Goal: Information Seeking & Learning: Learn about a topic

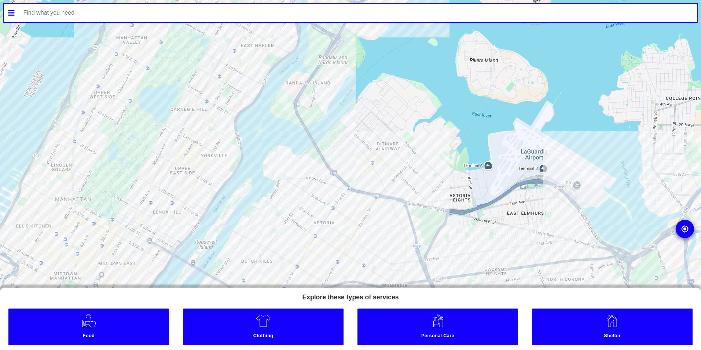
click at [367, 24] on div at bounding box center [350, 13] width 701 height 26
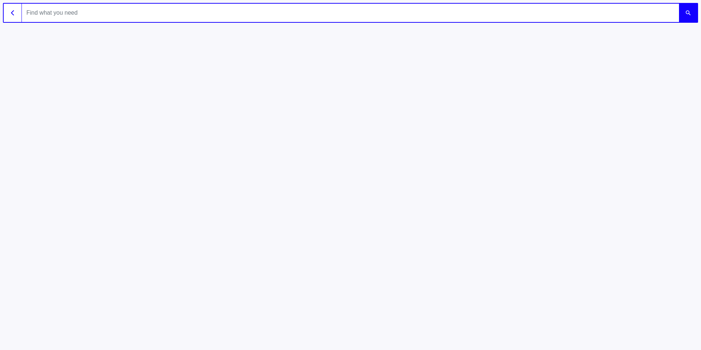
click at [366, 15] on input "text" at bounding box center [350, 13] width 657 height 18
type input "10039"
click at [679, 4] on button "submit" at bounding box center [688, 13] width 18 height 18
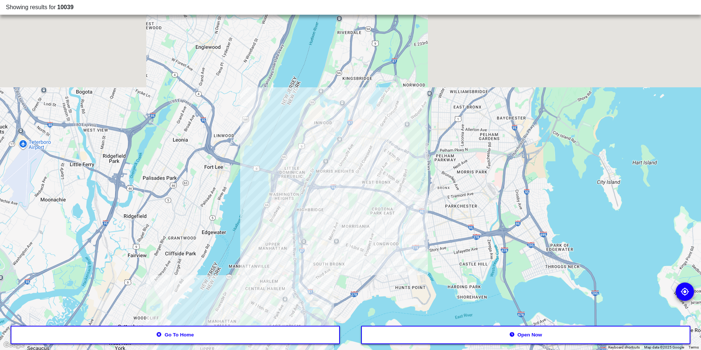
drag, startPoint x: 223, startPoint y: 90, endPoint x: 232, endPoint y: 281, distance: 190.4
click at [207, 287] on div at bounding box center [350, 175] width 701 height 350
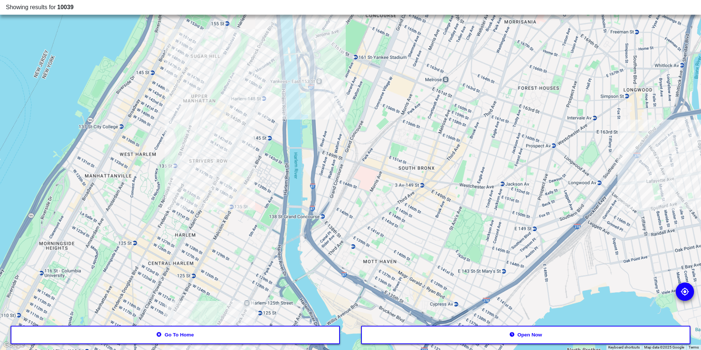
drag, startPoint x: 295, startPoint y: 280, endPoint x: 374, endPoint y: 138, distance: 163.0
click at [374, 138] on div at bounding box center [350, 175] width 701 height 350
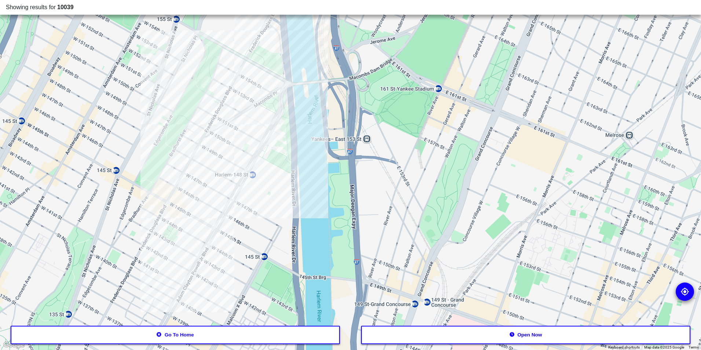
drag, startPoint x: 229, startPoint y: 158, endPoint x: 227, endPoint y: 282, distance: 124.6
click at [227, 282] on div at bounding box center [350, 175] width 701 height 350
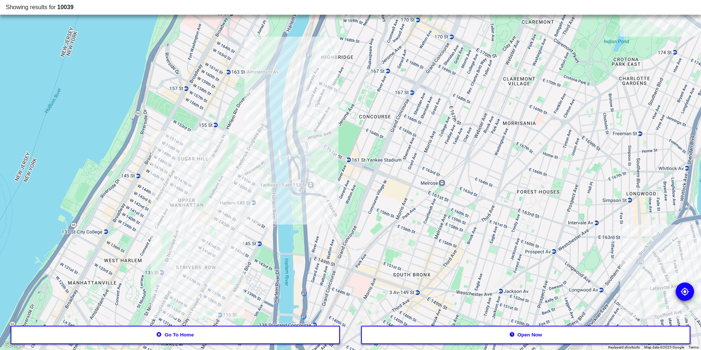
click at [187, 333] on button "Go to home" at bounding box center [175, 334] width 329 height 18
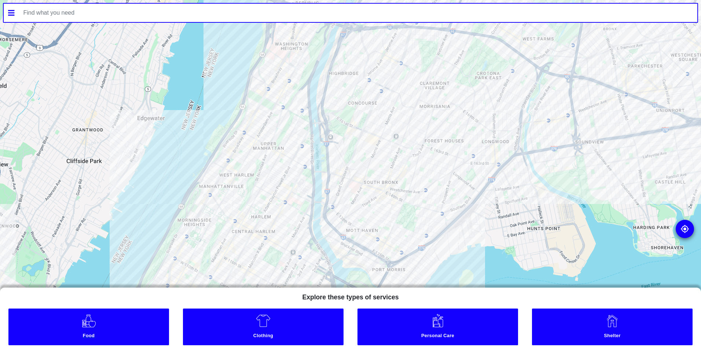
click at [92, 325] on img at bounding box center [88, 320] width 15 height 15
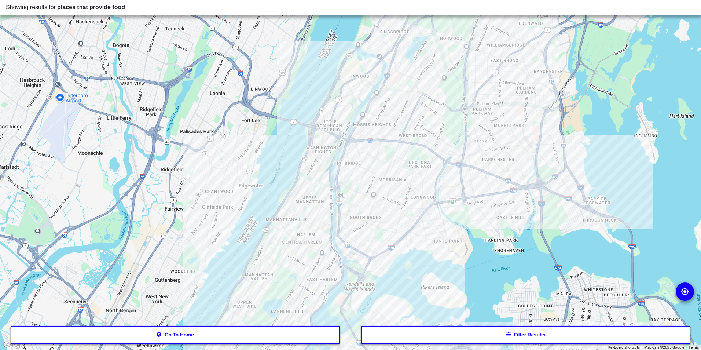
click at [447, 340] on button "Filter results" at bounding box center [525, 334] width 329 height 18
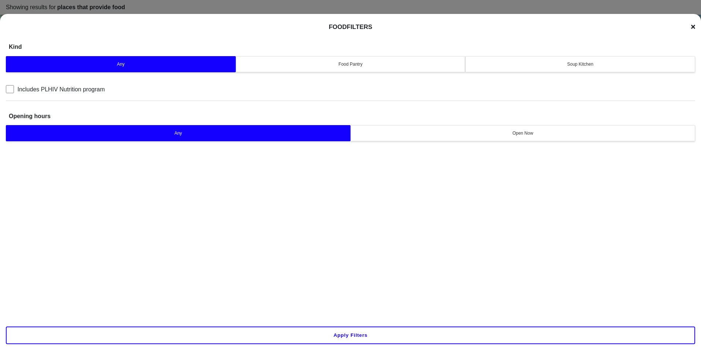
click at [561, 72] on button "Soup Kitchen" at bounding box center [580, 64] width 230 height 16
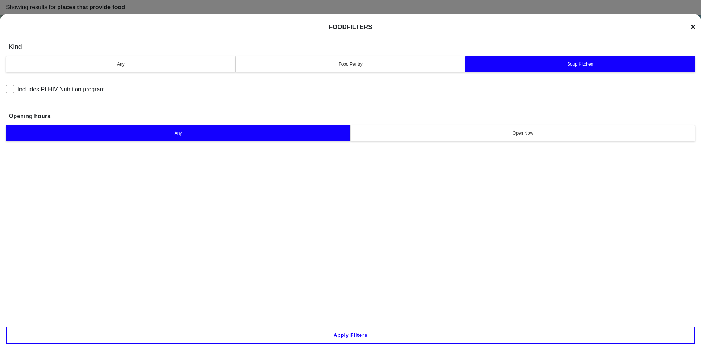
click at [560, 69] on button "Soup Kitchen" at bounding box center [580, 64] width 230 height 16
click at [415, 332] on button "Apply filters" at bounding box center [350, 335] width 689 height 18
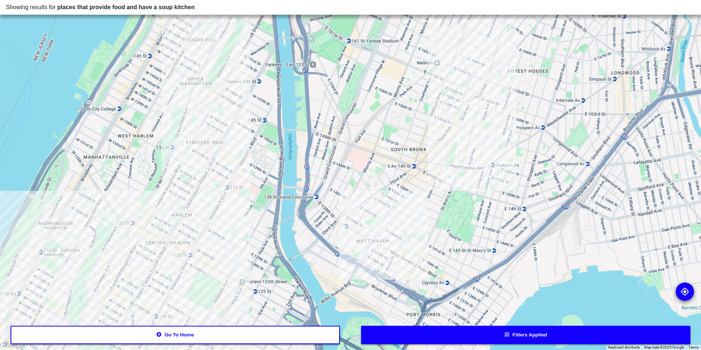
drag, startPoint x: 254, startPoint y: 72, endPoint x: 439, endPoint y: 114, distance: 190.0
click at [439, 114] on div at bounding box center [350, 175] width 701 height 350
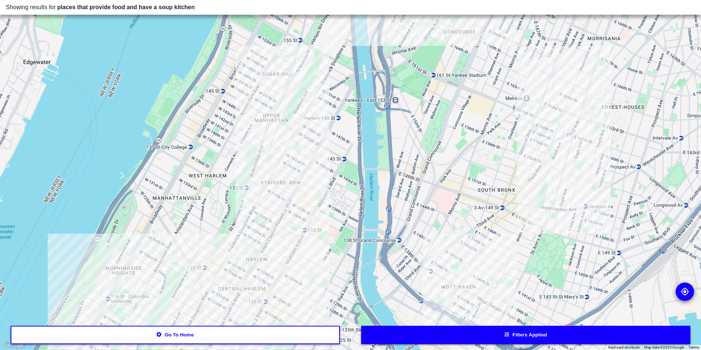
drag, startPoint x: 162, startPoint y: 53, endPoint x: 267, endPoint y: 63, distance: 105.6
click at [267, 63] on div at bounding box center [350, 175] width 701 height 350
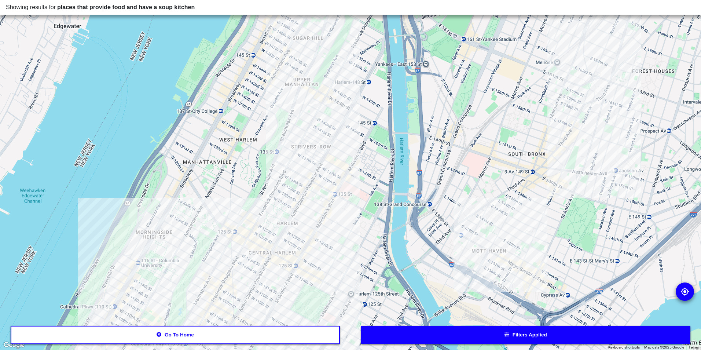
click at [334, 98] on div at bounding box center [350, 175] width 701 height 350
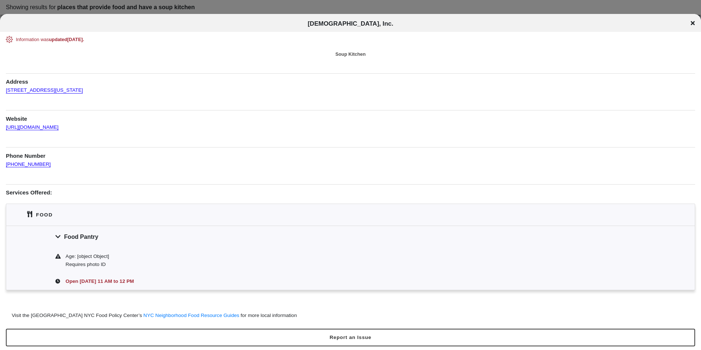
click at [108, 243] on div "Food Pantry" at bounding box center [350, 236] width 688 height 22
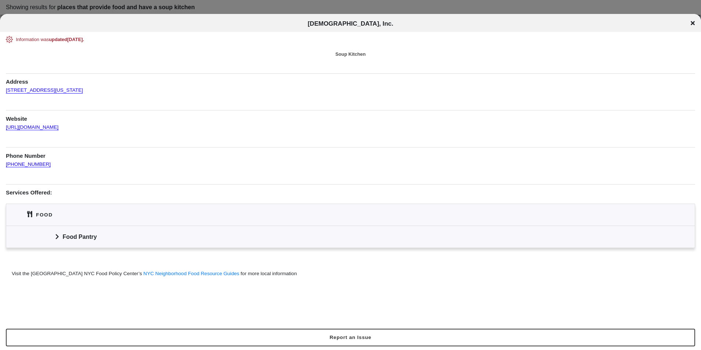
click at [112, 234] on div "Food Pantry" at bounding box center [350, 236] width 688 height 22
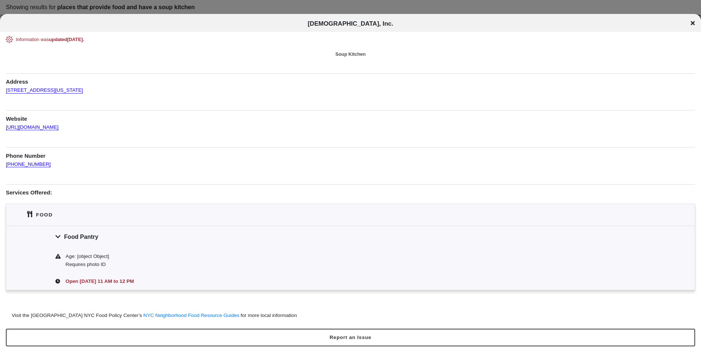
click at [694, 23] on icon at bounding box center [692, 23] width 4 height 6
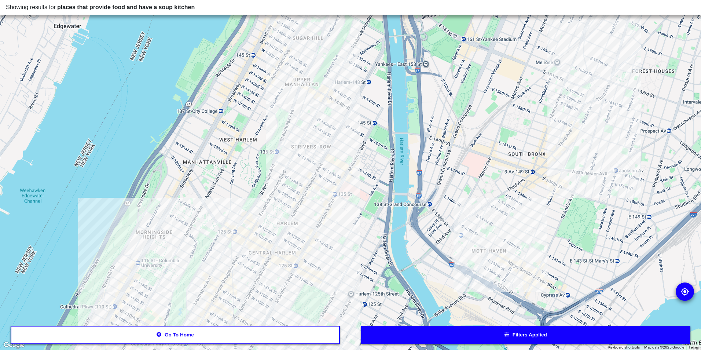
click at [347, 172] on div at bounding box center [350, 175] width 701 height 350
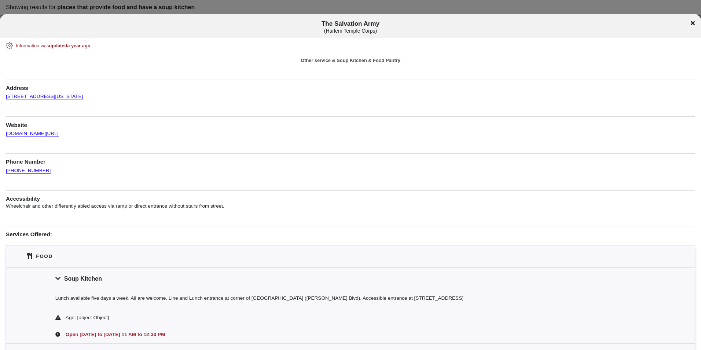
click at [340, 20] on div "The Salvation Army ( Harlem Temple Corps )" at bounding box center [350, 26] width 701 height 24
copy span "The Salvation Army"
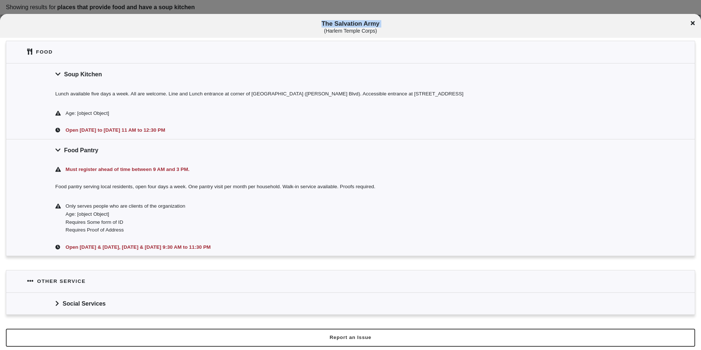
scroll to position [168, 0]
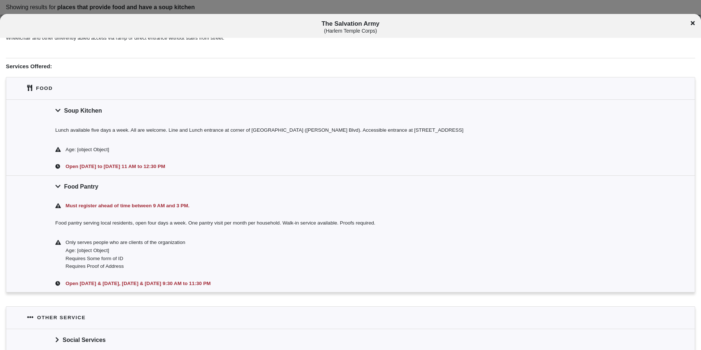
click at [188, 199] on div "Must register ahead of time between 9 AM and 3 PM." at bounding box center [350, 205] width 688 height 17
click at [201, 187] on div "Food Pantry" at bounding box center [350, 186] width 688 height 22
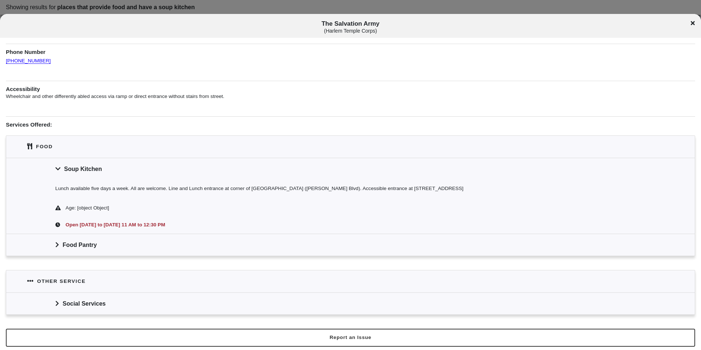
click at [196, 301] on div "Social Services" at bounding box center [350, 303] width 688 height 22
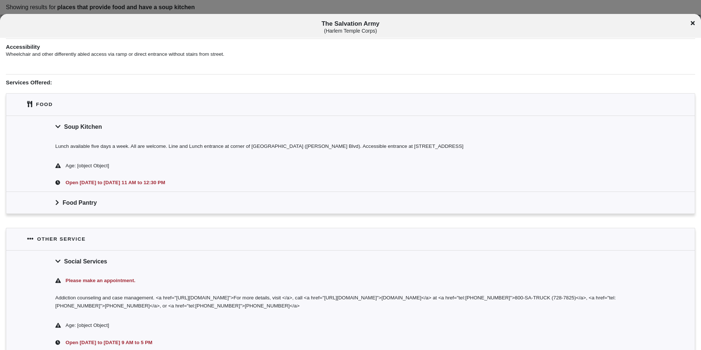
click at [183, 257] on div "Social Services" at bounding box center [350, 261] width 688 height 22
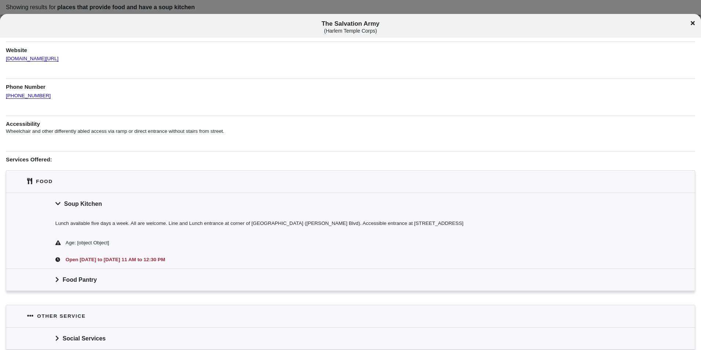
scroll to position [0, 0]
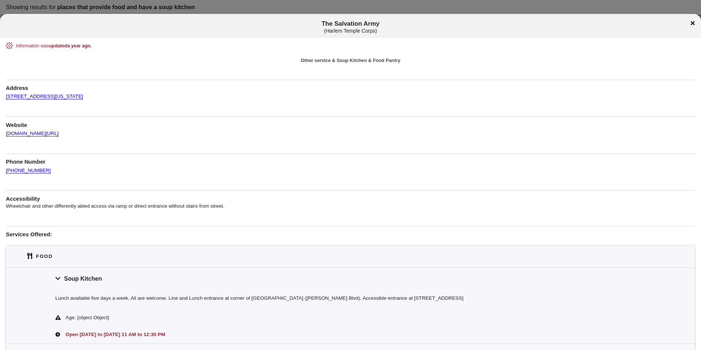
click at [693, 25] on icon at bounding box center [692, 23] width 4 height 6
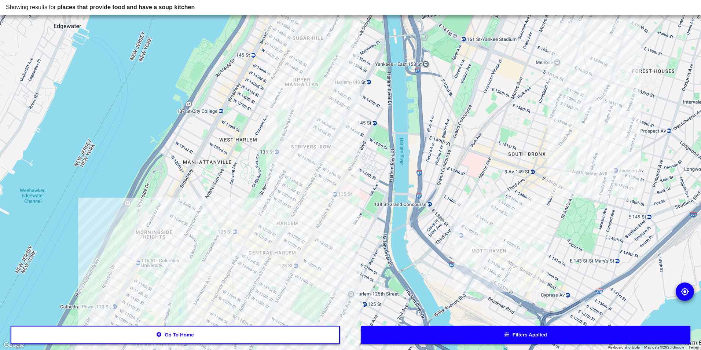
click at [282, 258] on div at bounding box center [350, 175] width 701 height 350
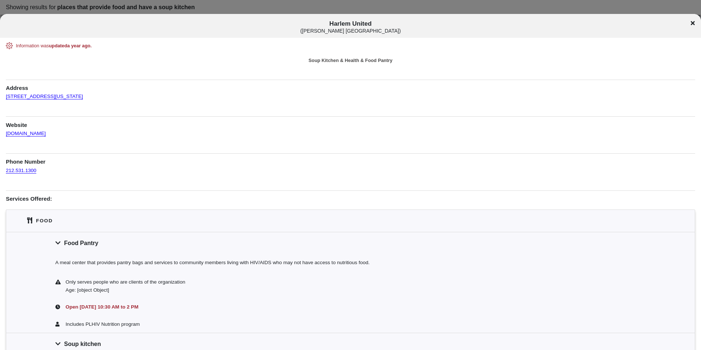
click at [364, 28] on div "( [PERSON_NAME] [GEOGRAPHIC_DATA] )" at bounding box center [350, 31] width 581 height 6
drag, startPoint x: 364, startPoint y: 28, endPoint x: 329, endPoint y: 32, distance: 35.0
click at [329, 32] on div "( [PERSON_NAME] [GEOGRAPHIC_DATA] )" at bounding box center [350, 31] width 581 height 6
click at [330, 32] on div "( [PERSON_NAME] [GEOGRAPHIC_DATA] )" at bounding box center [350, 31] width 581 height 6
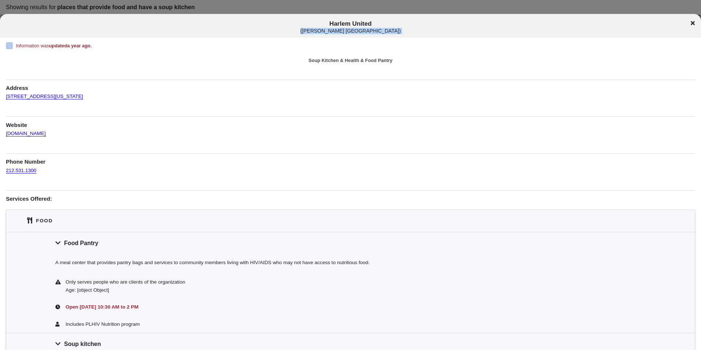
click at [330, 32] on div "( [PERSON_NAME] [GEOGRAPHIC_DATA] )" at bounding box center [350, 31] width 581 height 6
copy div "( [PERSON_NAME] [GEOGRAPHIC_DATA] ) Harlem United ( [PERSON_NAME] [GEOGRAPHIC_D…"
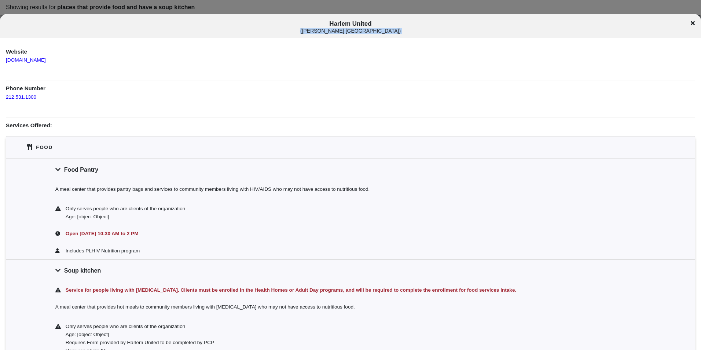
scroll to position [110, 0]
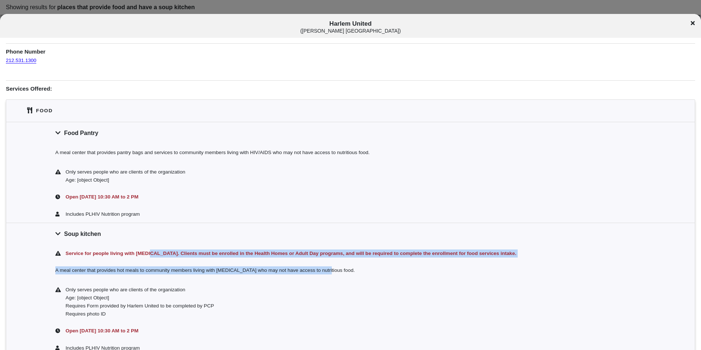
drag, startPoint x: 147, startPoint y: 252, endPoint x: 468, endPoint y: 279, distance: 321.7
click at [468, 279] on div "Service for people living with [MEDICAL_DATA]. Clients must be enrolled in the …" at bounding box center [350, 300] width 688 height 112
click at [468, 279] on div "A meal center that provides hot meals to community members living with [MEDICAL…" at bounding box center [350, 271] width 688 height 19
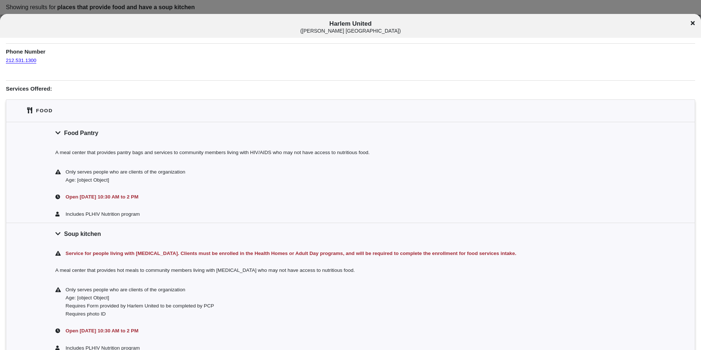
click at [693, 24] on icon at bounding box center [692, 23] width 4 height 4
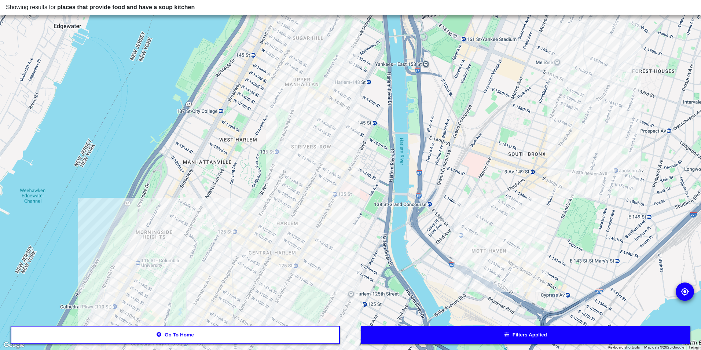
click at [236, 234] on div at bounding box center [350, 175] width 701 height 350
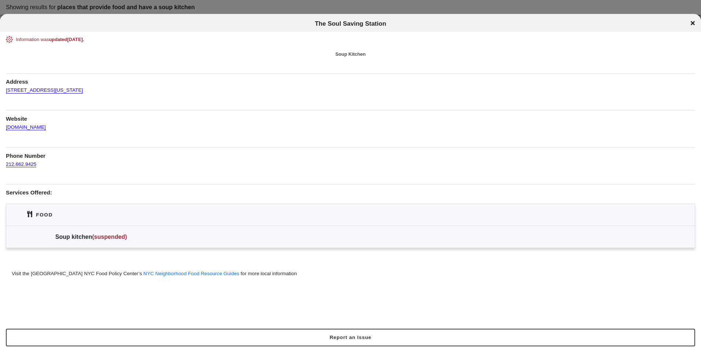
click at [695, 24] on div "The Soul Saving Station" at bounding box center [350, 23] width 701 height 7
click at [690, 21] on div "The Soul Saving Station" at bounding box center [350, 23] width 701 height 7
click at [694, 23] on icon at bounding box center [692, 23] width 4 height 6
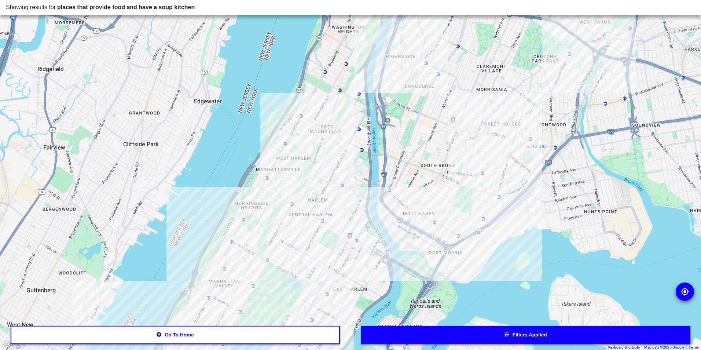
click at [334, 244] on div at bounding box center [350, 175] width 701 height 350
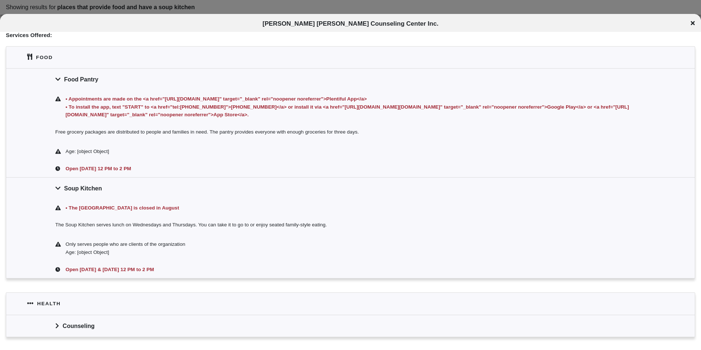
scroll to position [183, 0]
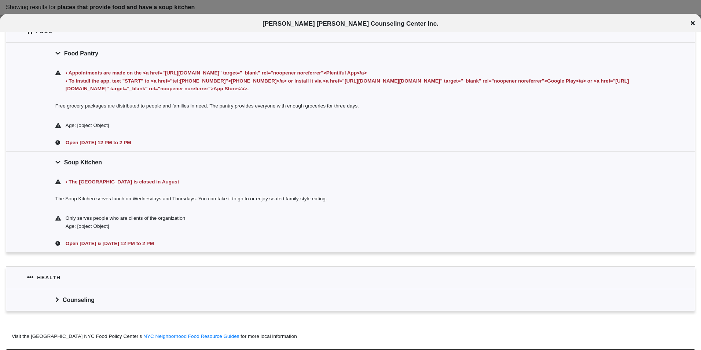
click at [693, 21] on icon at bounding box center [692, 23] width 4 height 6
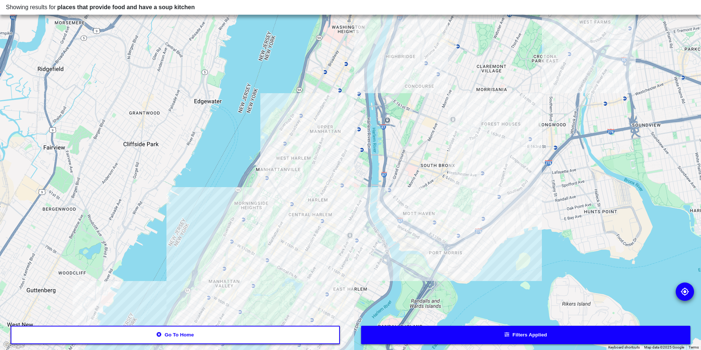
click at [245, 329] on button "Go to home" at bounding box center [175, 334] width 329 height 18
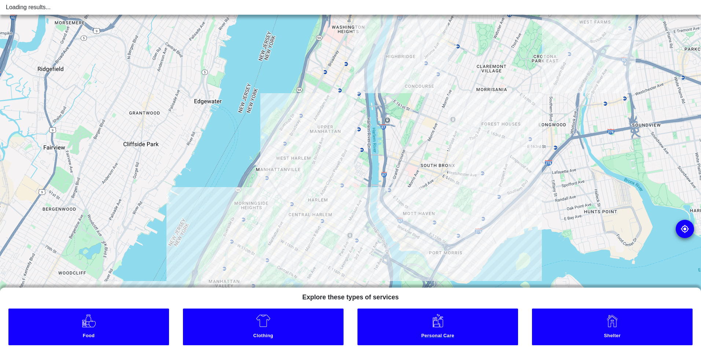
click at [427, 343] on link "Personal Care" at bounding box center [437, 326] width 160 height 37
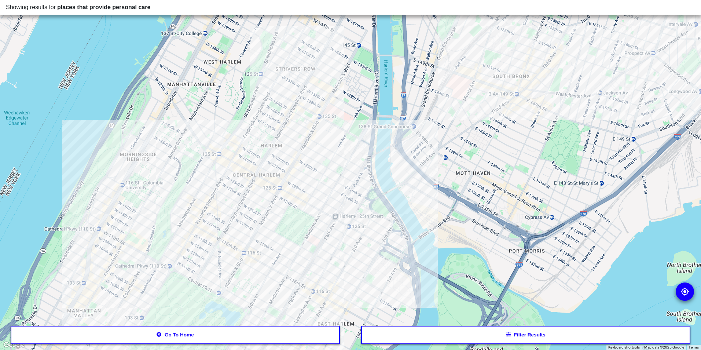
click at [331, 96] on div at bounding box center [350, 175] width 701 height 350
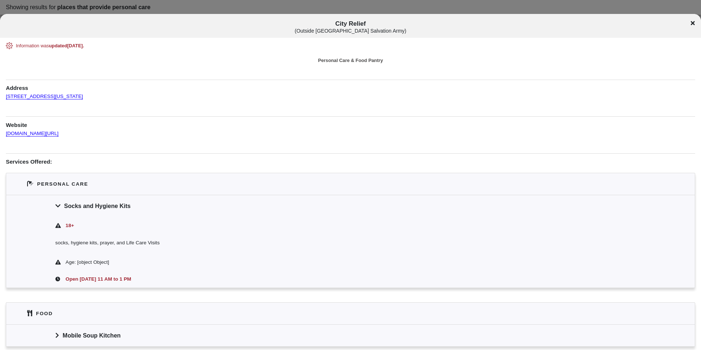
scroll to position [32, 0]
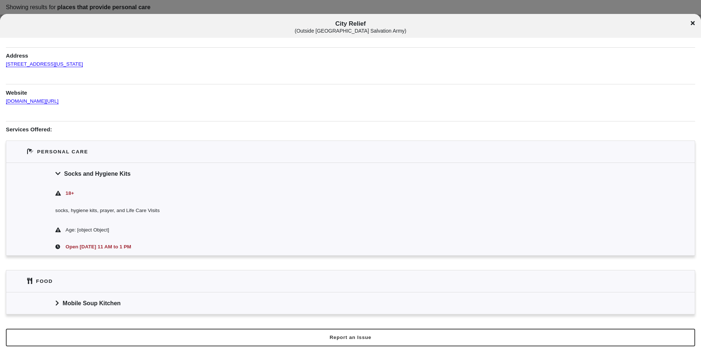
click at [344, 23] on span "City Relief ( Outside [GEOGRAPHIC_DATA] Salvation Army )" at bounding box center [350, 27] width 581 height 14
drag, startPoint x: 344, startPoint y: 23, endPoint x: 336, endPoint y: 18, distance: 9.6
click at [336, 18] on div "City Relief ( Outside [GEOGRAPHIC_DATA] Salvation Army )" at bounding box center [350, 26] width 701 height 24
click at [341, 20] on span "City Relief ( Outside [GEOGRAPHIC_DATA] Salvation Army )" at bounding box center [350, 27] width 581 height 14
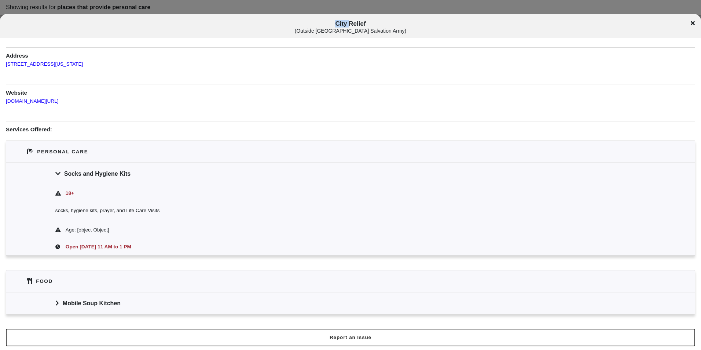
click at [341, 20] on span "City Relief ( Outside [GEOGRAPHIC_DATA] Salvation Army )" at bounding box center [350, 27] width 581 height 14
copy span "City Relief"
drag, startPoint x: 94, startPoint y: 60, endPoint x: 3, endPoint y: 65, distance: 91.4
click at [3, 65] on div "Information was updated [DATE] . Personal Care & Food Pantry Address [STREET_AD…" at bounding box center [350, 162] width 701 height 304
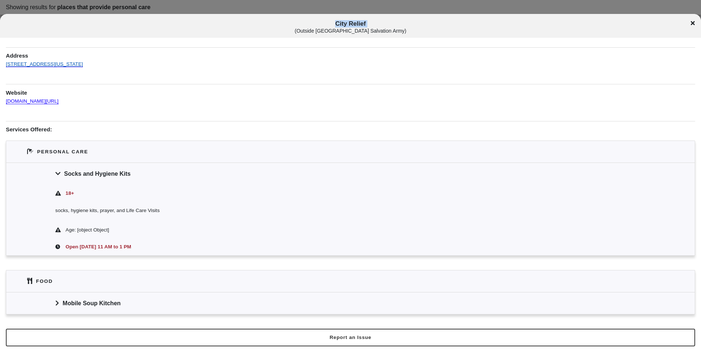
drag, startPoint x: 3, startPoint y: 65, endPoint x: 16, endPoint y: 66, distance: 13.6
copy link "[STREET_ADDRESS][US_STATE]"
click at [127, 302] on div "Mobile Soup Kitchen" at bounding box center [350, 303] width 688 height 22
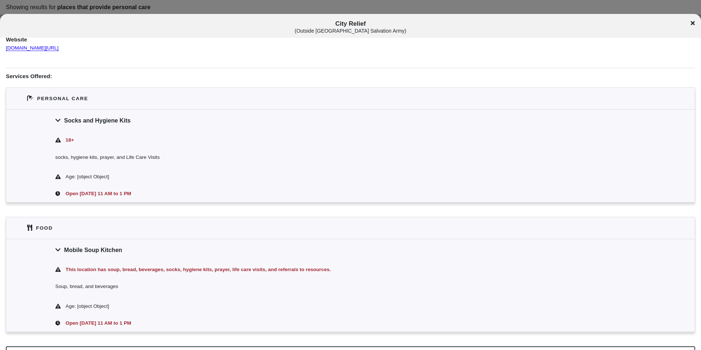
scroll to position [103, 0]
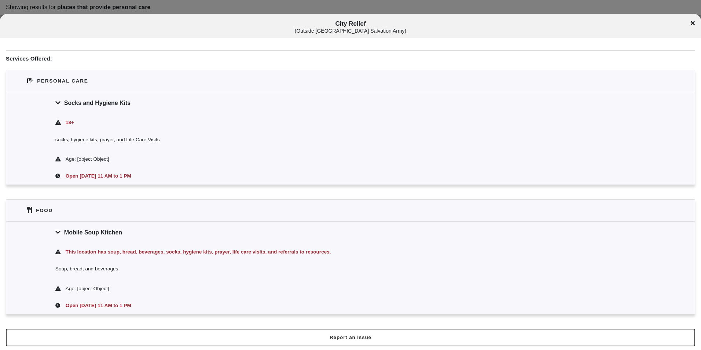
click at [691, 25] on icon at bounding box center [692, 23] width 4 height 4
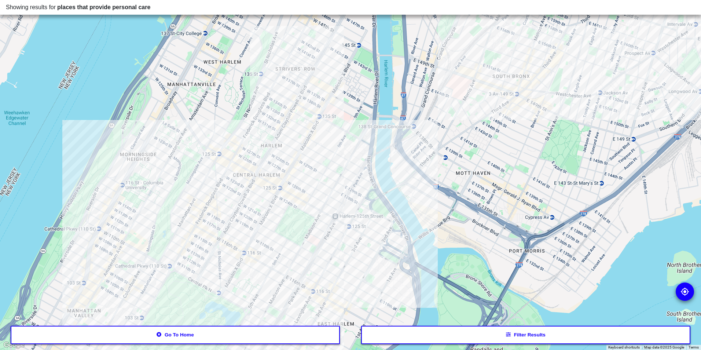
click at [343, 207] on div at bounding box center [350, 175] width 701 height 350
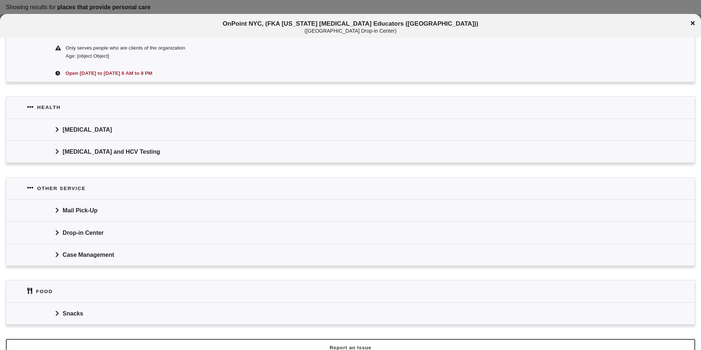
scroll to position [362, 0]
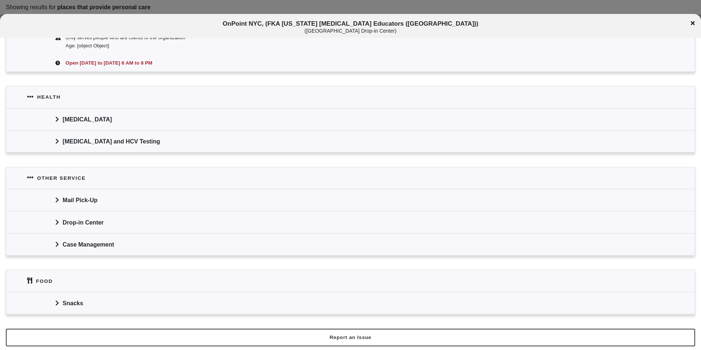
click at [139, 298] on div "Snacks" at bounding box center [350, 303] width 688 height 22
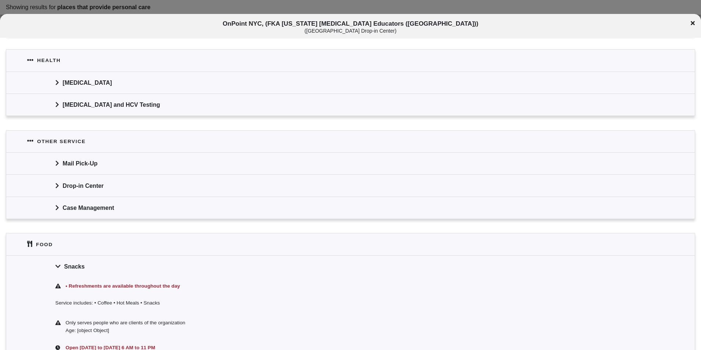
scroll to position [440, 0]
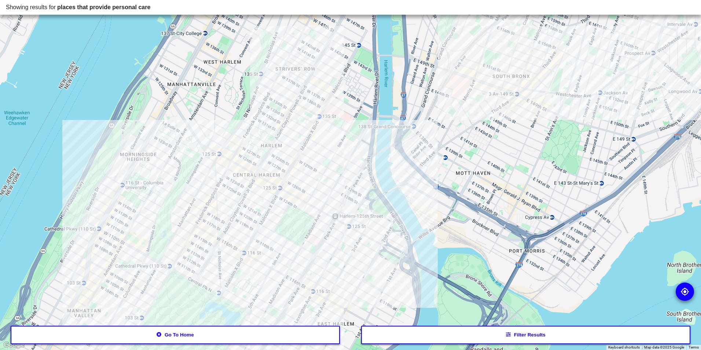
click at [249, 161] on div at bounding box center [350, 175] width 701 height 350
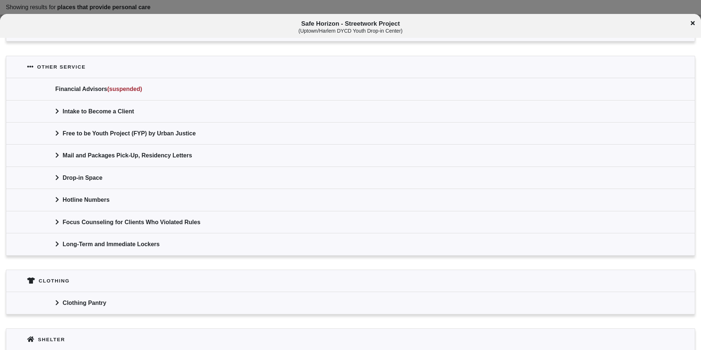
scroll to position [513, 0]
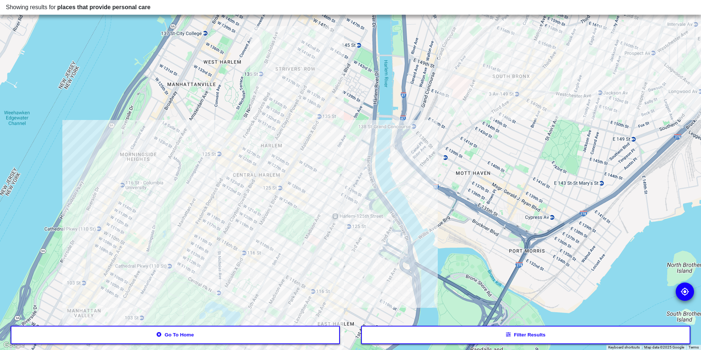
click at [138, 226] on div at bounding box center [350, 175] width 701 height 350
click at [350, 244] on div at bounding box center [350, 175] width 701 height 350
click at [356, 236] on div at bounding box center [350, 175] width 701 height 350
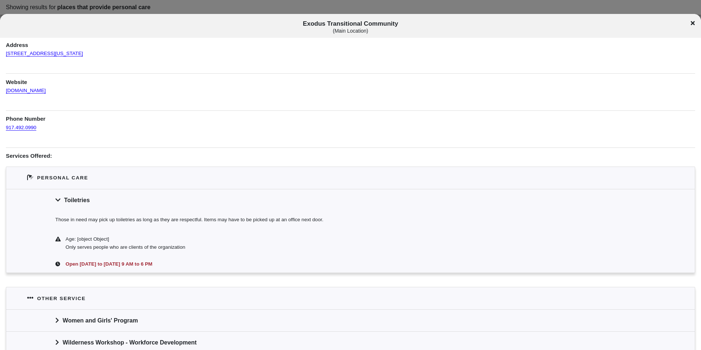
scroll to position [110, 0]
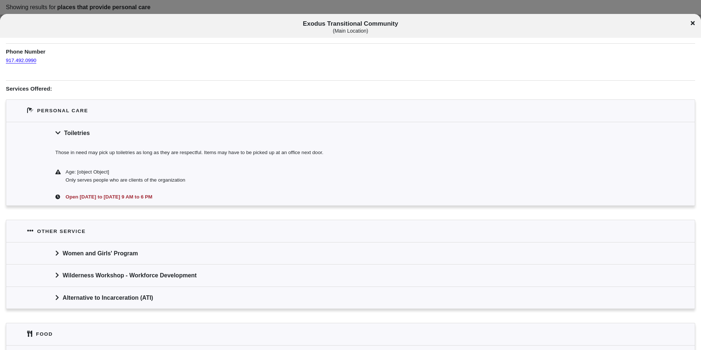
click at [171, 247] on div "Women and Girls' Program" at bounding box center [350, 253] width 688 height 22
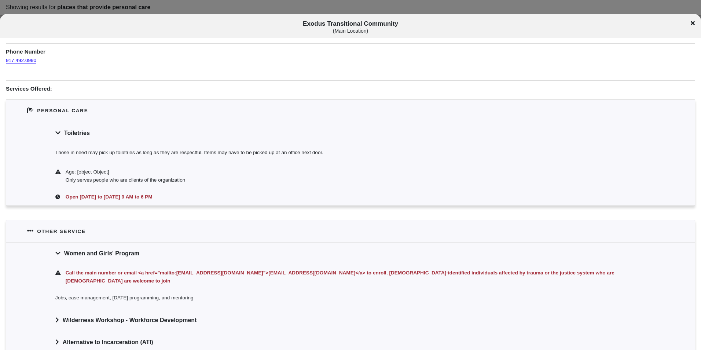
click at [176, 250] on div "Women and Girls' Program" at bounding box center [350, 253] width 688 height 22
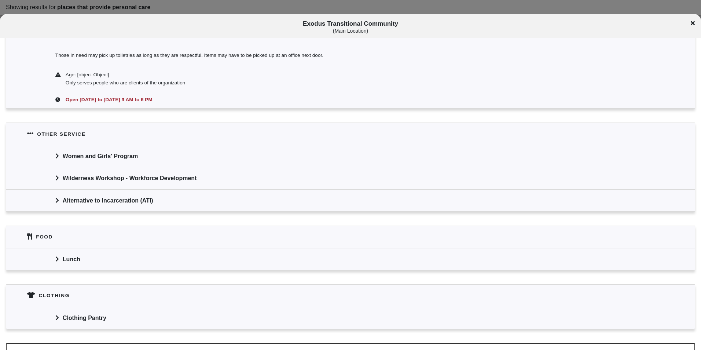
scroll to position [221, 0]
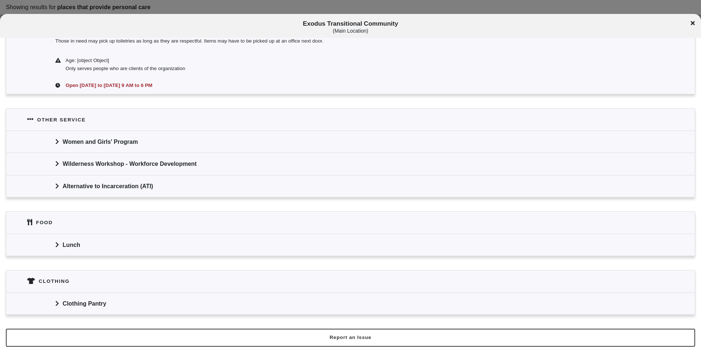
click at [206, 189] on div "Alternative to Incarceration (ATI)" at bounding box center [350, 186] width 688 height 22
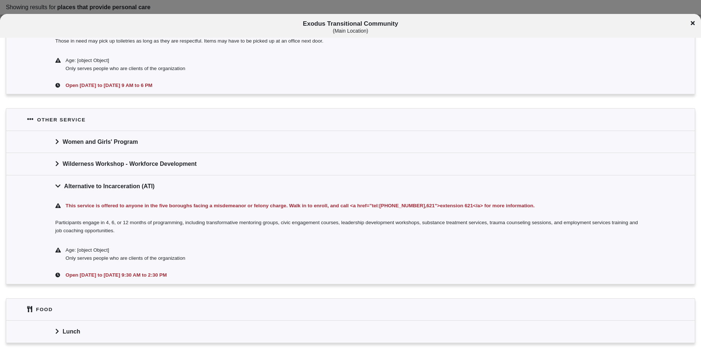
click at [206, 189] on div "Alternative to Incarceration (ATI)" at bounding box center [350, 186] width 688 height 22
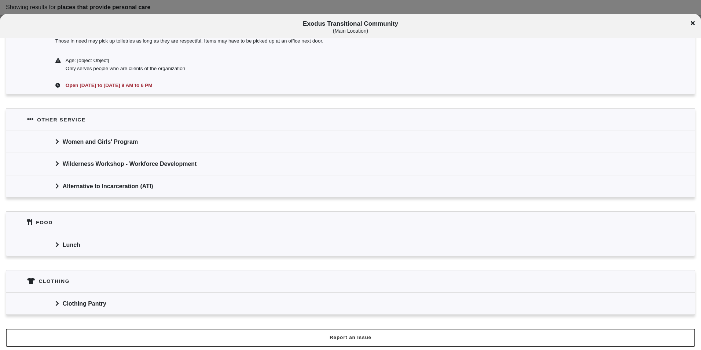
click at [209, 163] on div "Wilderness Workshop - Workforce Development" at bounding box center [350, 163] width 688 height 22
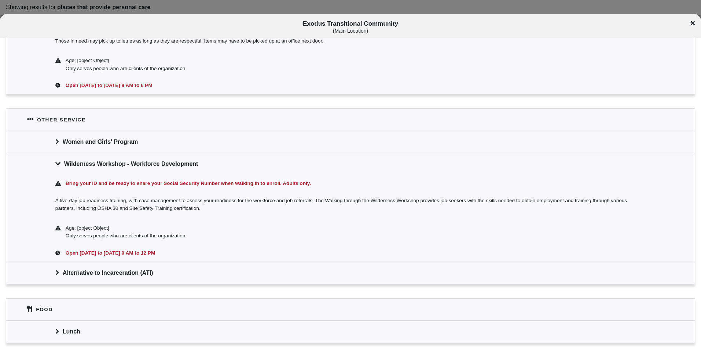
click at [362, 21] on span "Exodus Transitional Community ( Main Location )" at bounding box center [350, 27] width 581 height 14
copy span "Exodus Transitional Community"
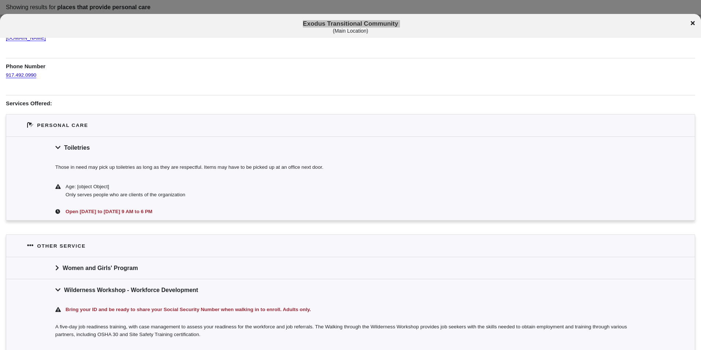
scroll to position [0, 0]
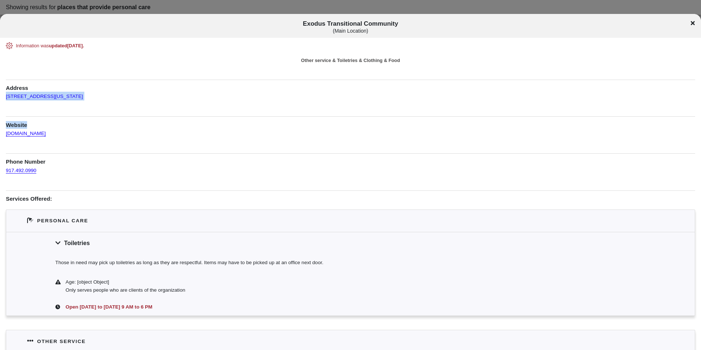
drag, startPoint x: 93, startPoint y: 101, endPoint x: 5, endPoint y: 95, distance: 88.1
click at [5, 95] on div "Information was updated [DATE] . Other service & Toiletries & Clothing & Food A…" at bounding box center [350, 332] width 701 height 580
drag, startPoint x: 5, startPoint y: 95, endPoint x: 42, endPoint y: 115, distance: 41.5
click at [42, 115] on div "Information was updated [DATE] . Other service & Toiletries & Clothing & Food A…" at bounding box center [350, 332] width 689 height 580
drag, startPoint x: 77, startPoint y: 96, endPoint x: 6, endPoint y: 91, distance: 71.3
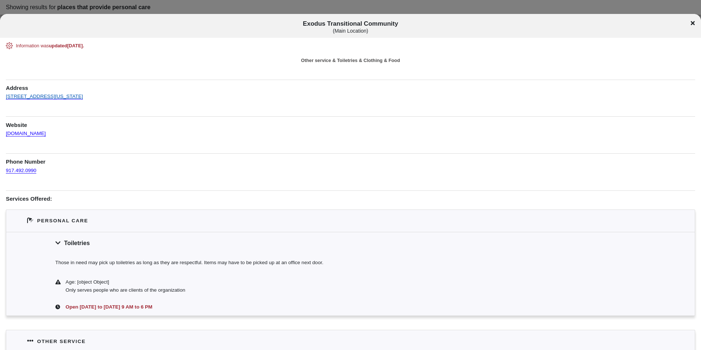
click at [6, 91] on div "Information was updated [DATE] . Other service & Toiletries & Clothing & Food A…" at bounding box center [350, 332] width 689 height 580
copy link "[STREET_ADDRESS][US_STATE]"
drag, startPoint x: 40, startPoint y: 175, endPoint x: 4, endPoint y: 175, distance: 35.9
click at [4, 175] on div "Information was updated [DATE] . Other service & Toiletries & Clothing & Food A…" at bounding box center [350, 332] width 701 height 580
drag, startPoint x: 4, startPoint y: 175, endPoint x: 350, endPoint y: 86, distance: 357.7
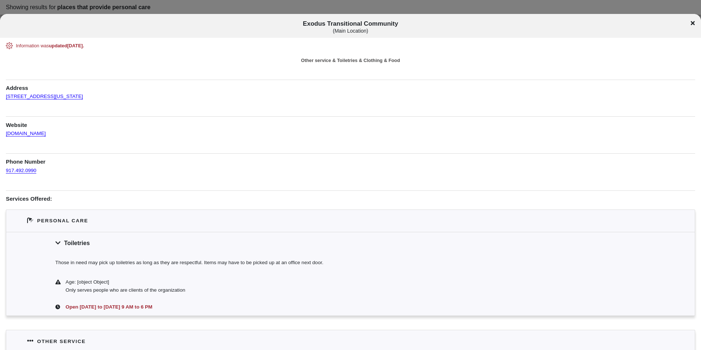
click at [107, 165] on h1 "Phone Number" at bounding box center [350, 159] width 689 height 12
click at [381, 26] on span "Exodus Transitional Community ( Main Location )" at bounding box center [350, 27] width 581 height 14
copy span "Exodus Transitional Community"
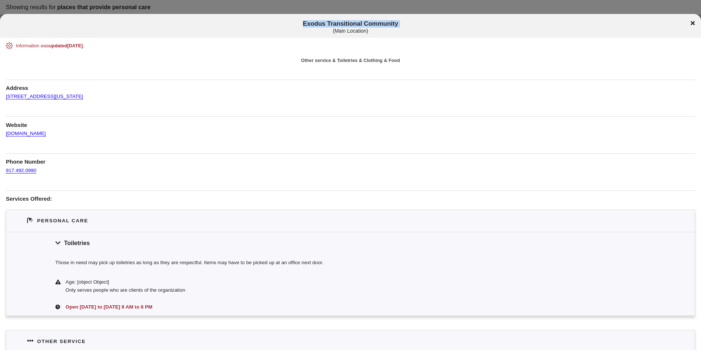
drag, startPoint x: 101, startPoint y: 90, endPoint x: 83, endPoint y: 95, distance: 18.8
click at [83, 95] on div "Information was updated [DATE] . Other service & Toiletries & Clothing & Food A…" at bounding box center [350, 332] width 689 height 580
copy div "[STREET_ADDRESS][US_STATE]"
drag, startPoint x: 52, startPoint y: 166, endPoint x: 20, endPoint y: 169, distance: 31.6
click at [20, 169] on div "917.492.0990" at bounding box center [350, 170] width 689 height 9
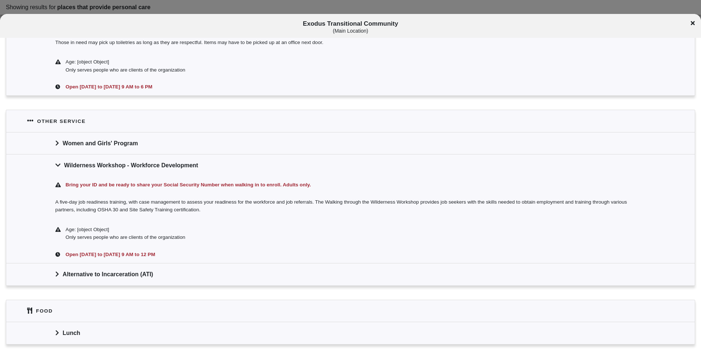
scroll to position [256, 0]
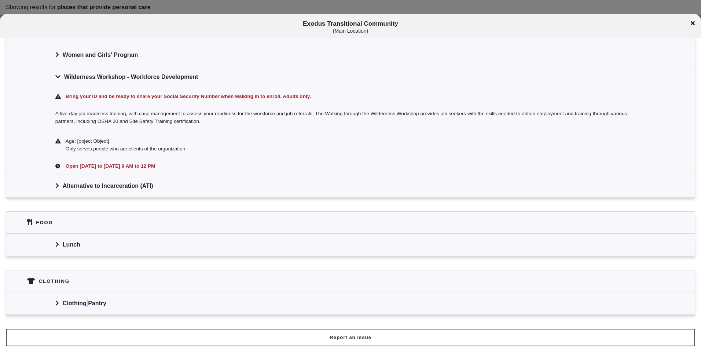
click at [87, 307] on div "Clothing Pantry" at bounding box center [350, 303] width 688 height 22
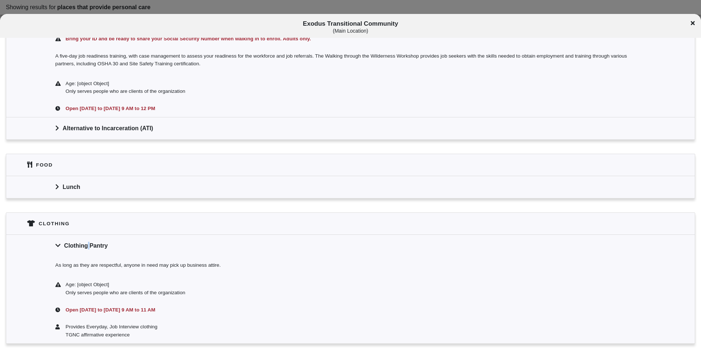
scroll to position [395, 0]
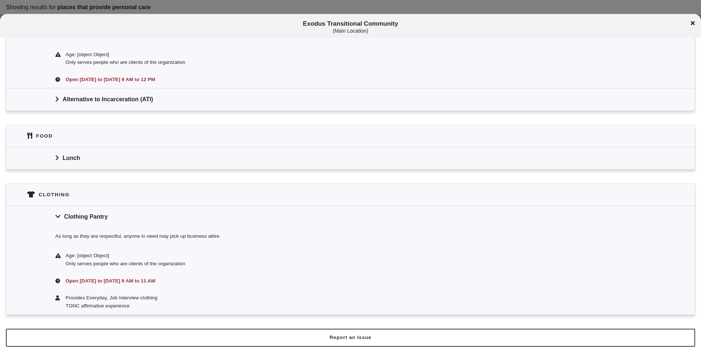
click at [125, 152] on div "Lunch" at bounding box center [350, 158] width 688 height 22
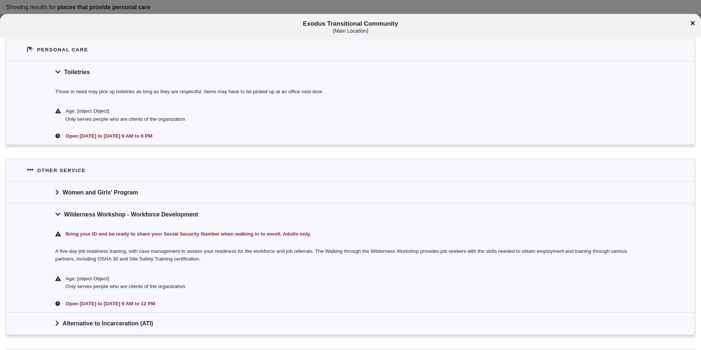
scroll to position [138, 0]
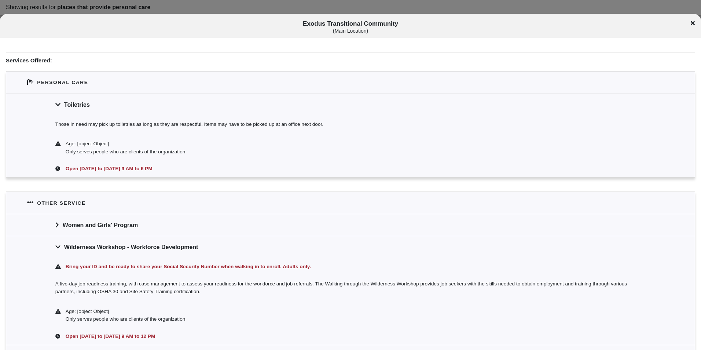
click at [696, 21] on div "Exodus Transitional Community ( Main Location )" at bounding box center [350, 27] width 701 height 14
click at [691, 24] on icon at bounding box center [692, 23] width 4 height 6
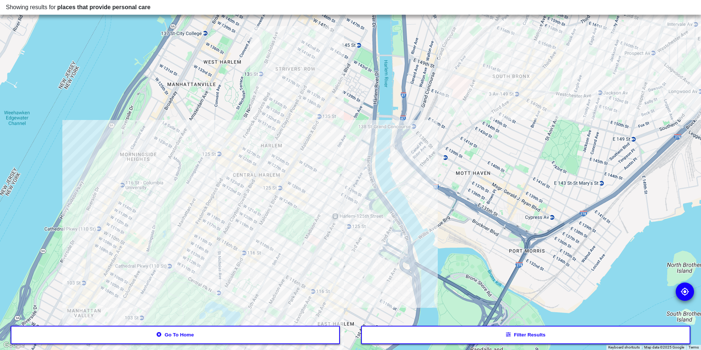
click at [358, 236] on div at bounding box center [350, 175] width 701 height 350
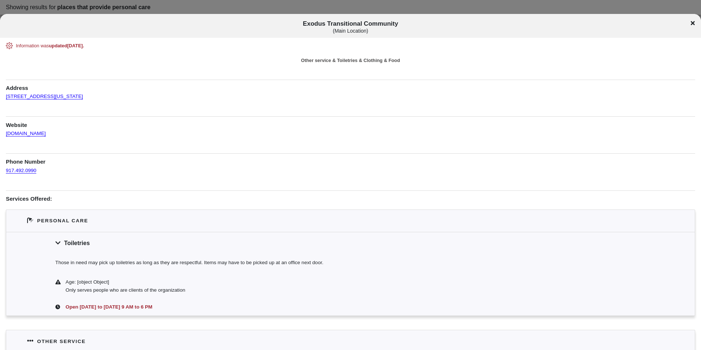
click at [694, 25] on icon at bounding box center [692, 23] width 4 height 4
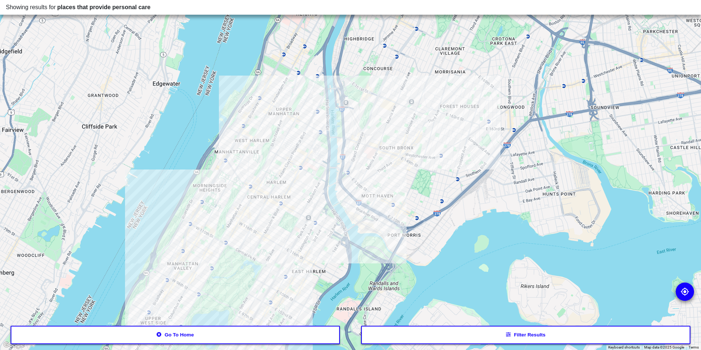
click at [266, 258] on div at bounding box center [350, 175] width 701 height 350
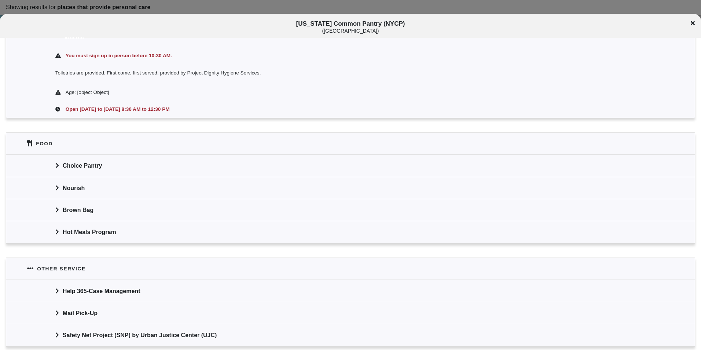
scroll to position [450, 0]
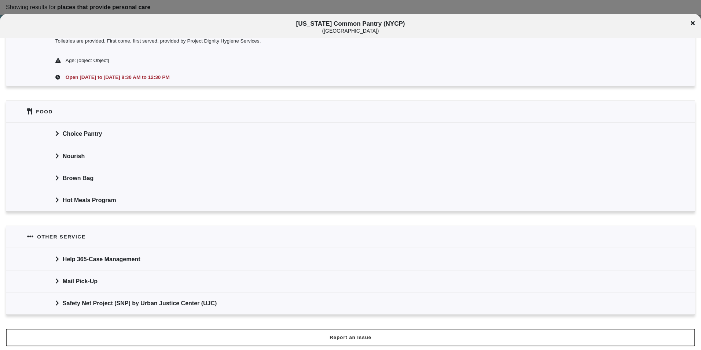
click at [97, 175] on div "Brown Bag" at bounding box center [350, 178] width 688 height 22
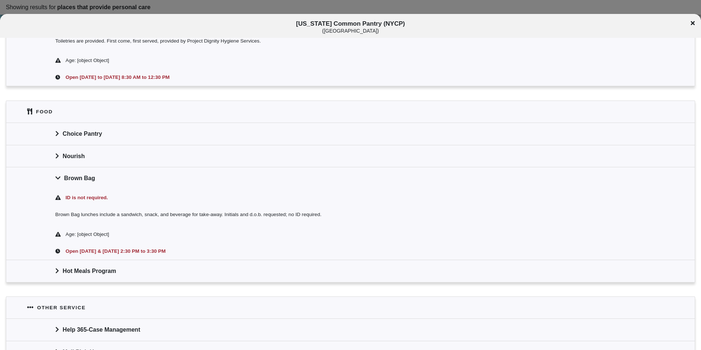
click at [97, 175] on div "Brown Bag" at bounding box center [350, 178] width 688 height 22
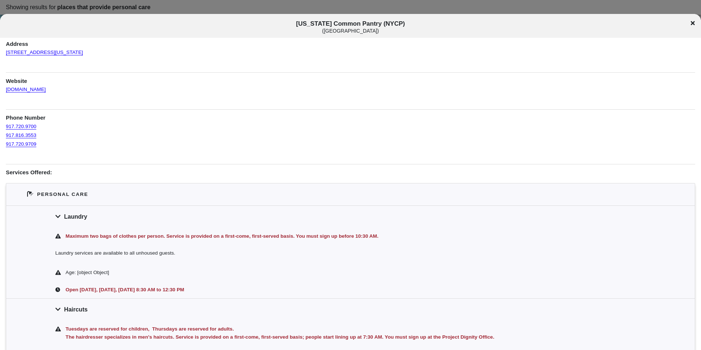
scroll to position [0, 0]
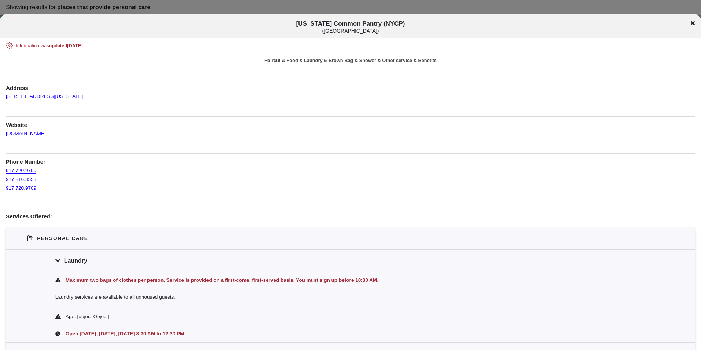
click at [334, 24] on span "[US_STATE] Common Pantry (NYCP) ( [GEOGRAPHIC_DATA] )" at bounding box center [350, 27] width 581 height 14
copy span "[US_STATE] Common Pantry (NYCP)"
drag, startPoint x: 89, startPoint y: 95, endPoint x: 5, endPoint y: 96, distance: 83.5
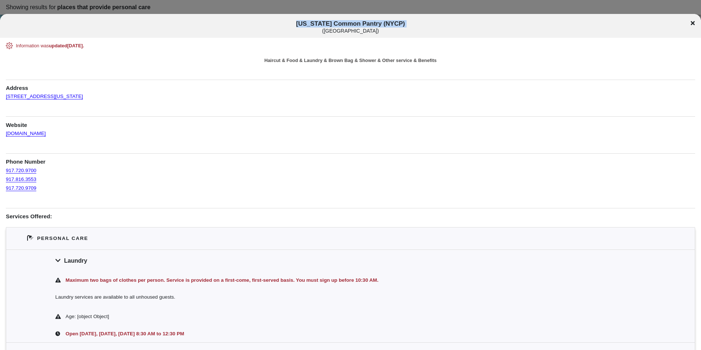
copy link "[STREET_ADDRESS][US_STATE]"
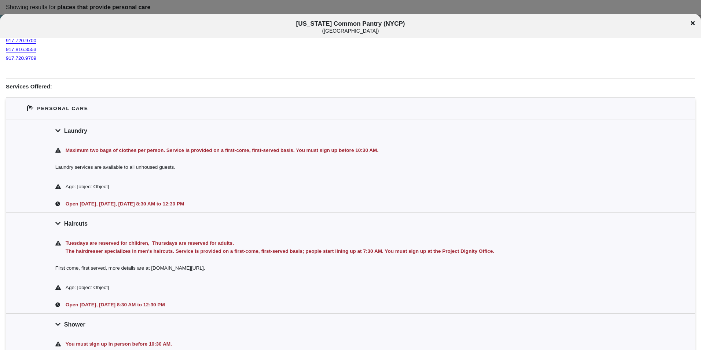
scroll to position [147, 0]
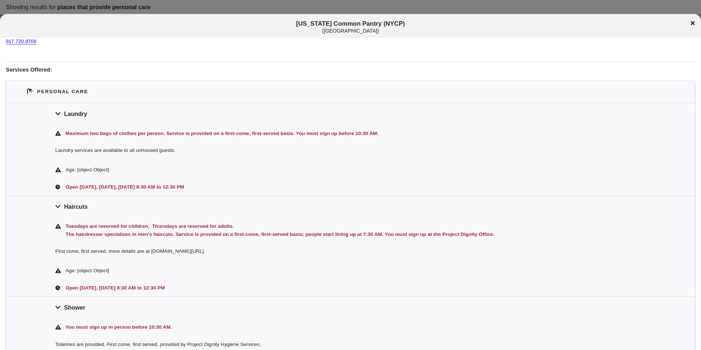
click at [256, 135] on div "Maximum two bags of clothes per person. Service is provided on a first-come, fi…" at bounding box center [354, 133] width 581 height 8
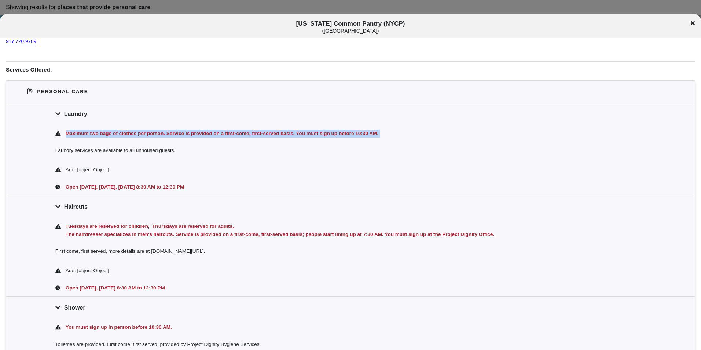
click at [256, 135] on div "Maximum two bags of clothes per person. Service is provided on a first-come, fi…" at bounding box center [354, 133] width 581 height 8
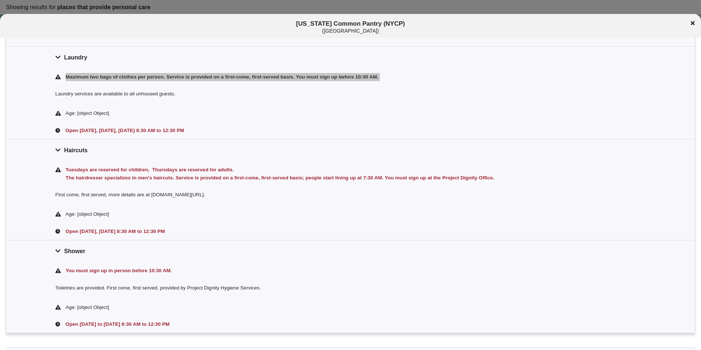
scroll to position [220, 0]
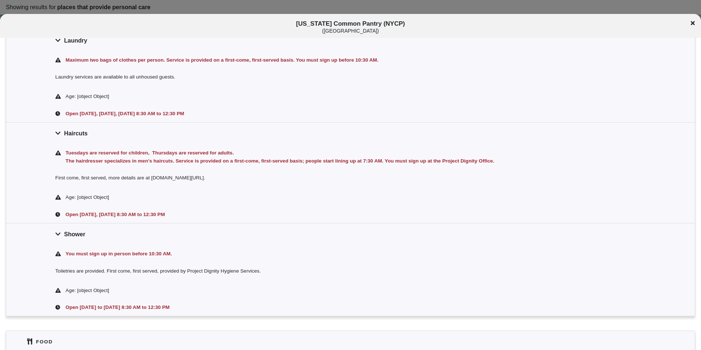
click at [387, 160] on div "Tuesdays are reserved for children, Thursdays are reserved for adults. The hair…" at bounding box center [354, 157] width 581 height 16
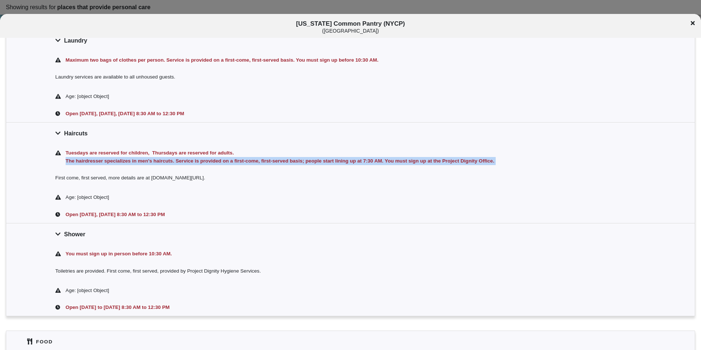
click at [387, 160] on div "Tuesdays are reserved for children, Thursdays are reserved for adults. The hair…" at bounding box center [354, 157] width 581 height 16
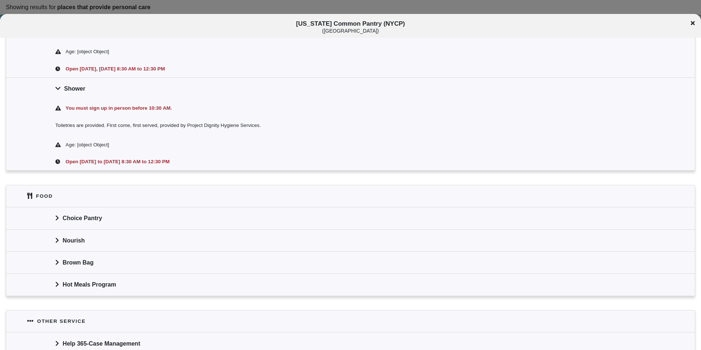
scroll to position [366, 0]
click at [118, 217] on div "Choice Pantry" at bounding box center [350, 217] width 688 height 22
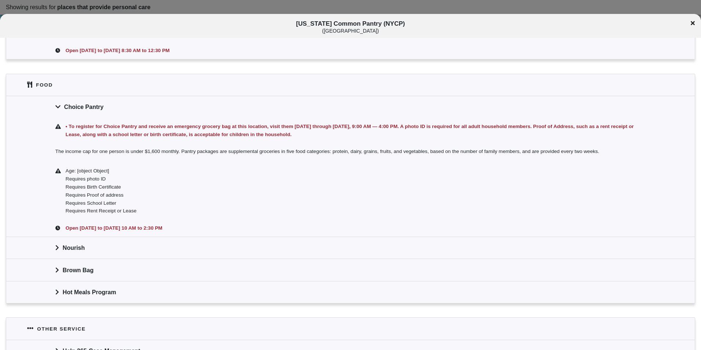
click at [130, 104] on div "Choice Pantry" at bounding box center [350, 107] width 688 height 22
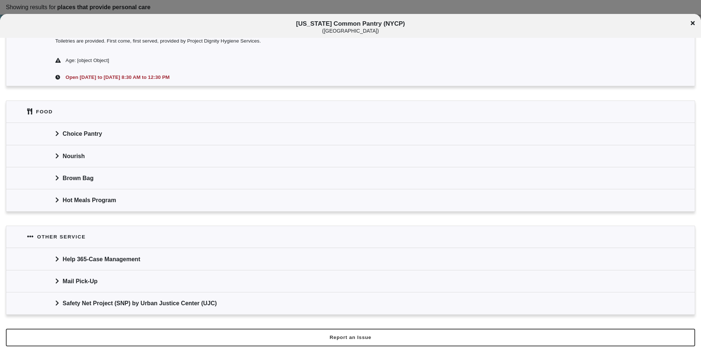
click at [107, 162] on div "Nourish" at bounding box center [350, 156] width 688 height 22
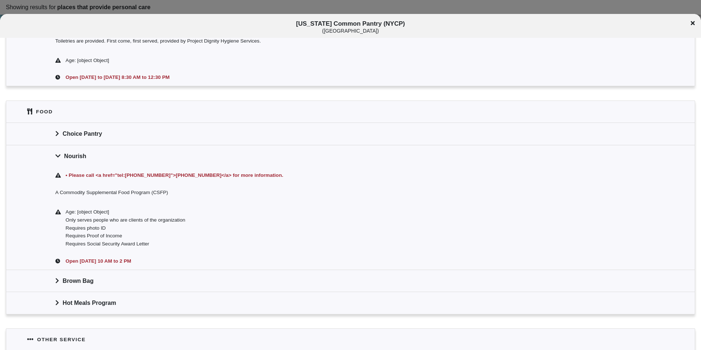
click at [107, 162] on div "Nourish" at bounding box center [350, 156] width 688 height 22
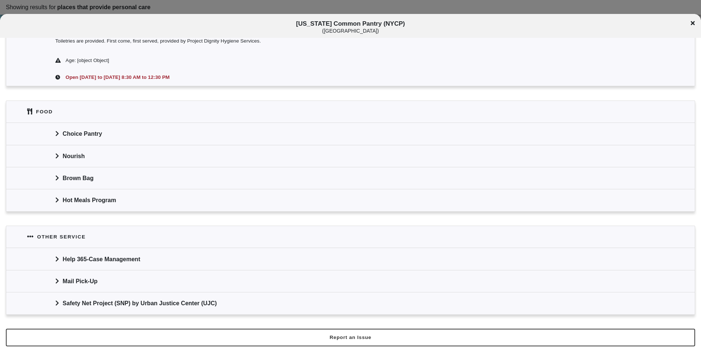
click at [115, 175] on div "Brown Bag" at bounding box center [350, 178] width 688 height 22
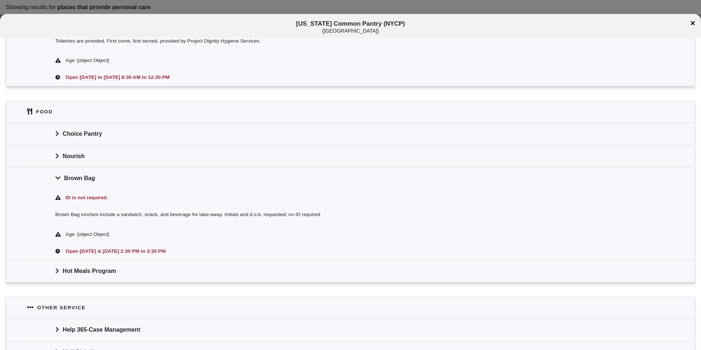
click at [114, 275] on div "Hot Meals Program" at bounding box center [350, 270] width 688 height 22
